Goal: Find specific page/section: Find specific page/section

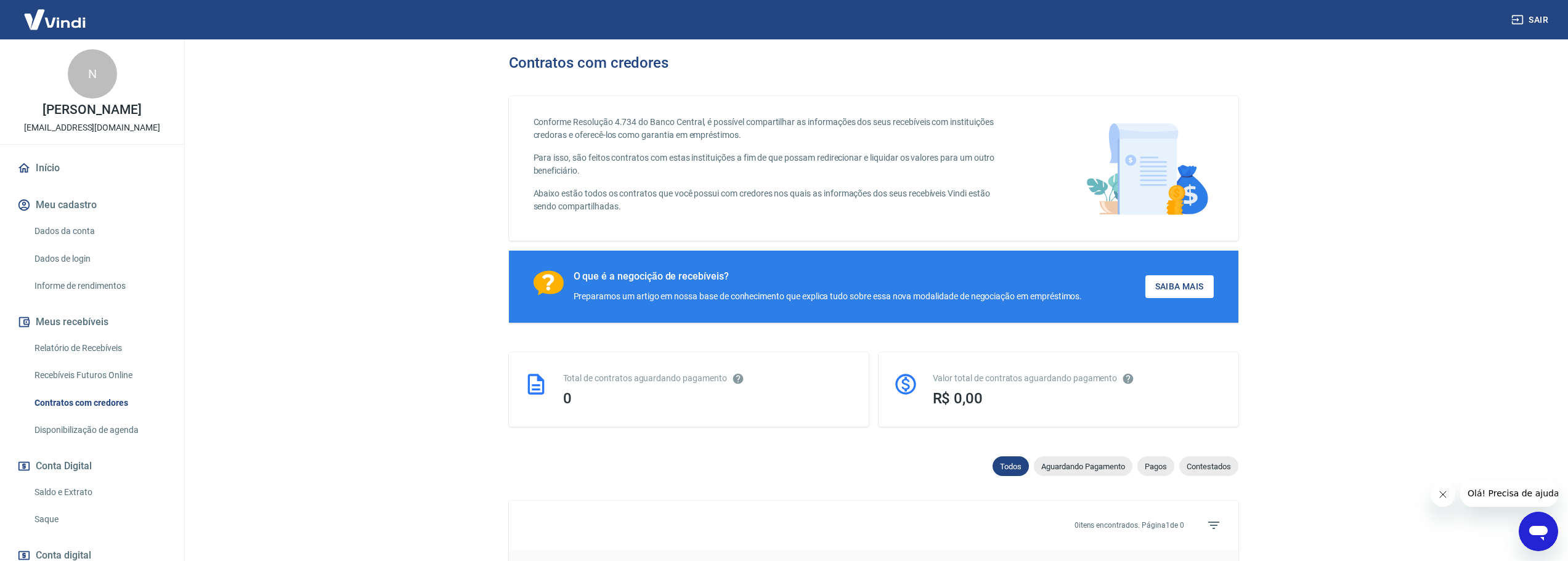
click at [36, 13] on img at bounding box center [54, 19] width 80 height 38
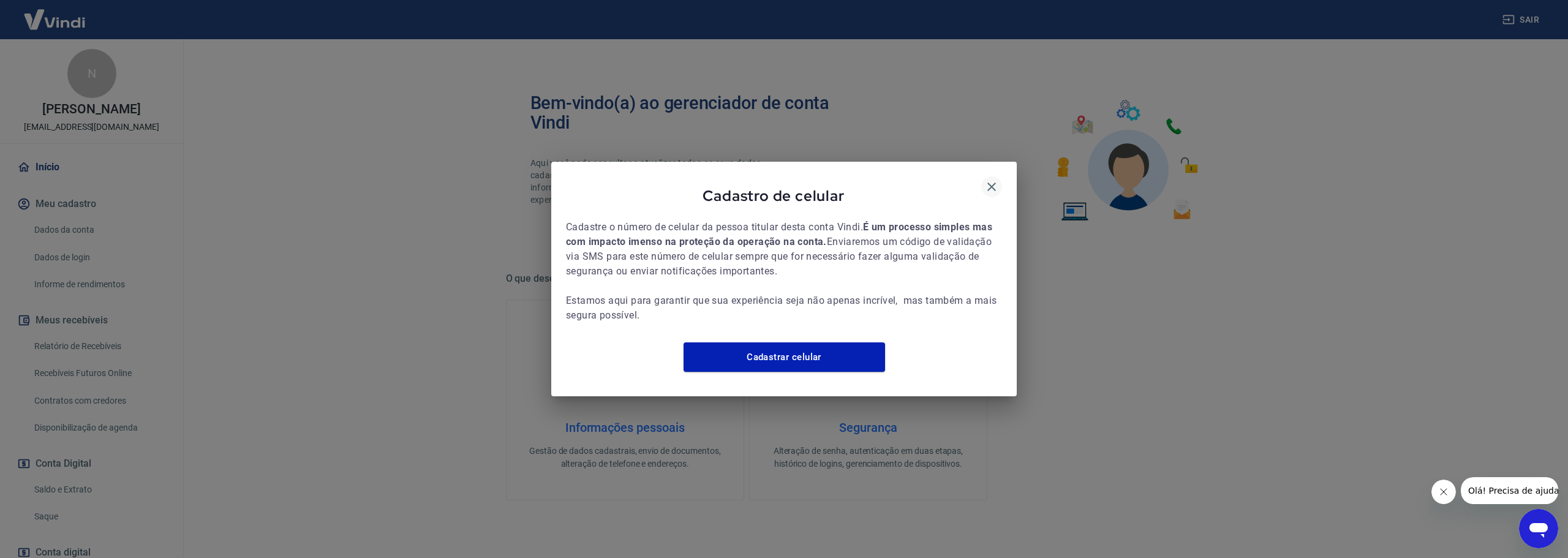
click at [986, 184] on icon "button" at bounding box center [991, 187] width 15 height 15
